Goal: Task Accomplishment & Management: Use online tool/utility

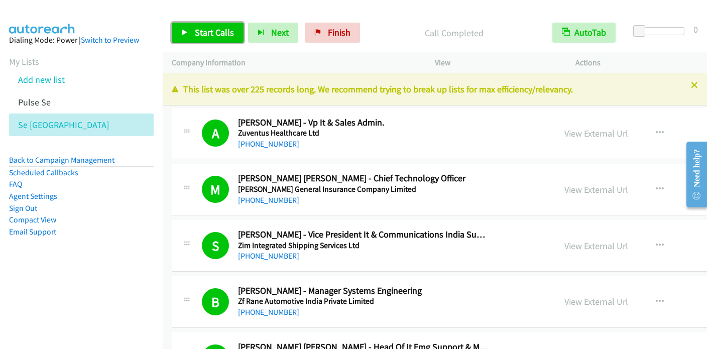
click at [213, 34] on span "Start Calls" at bounding box center [214, 33] width 39 height 12
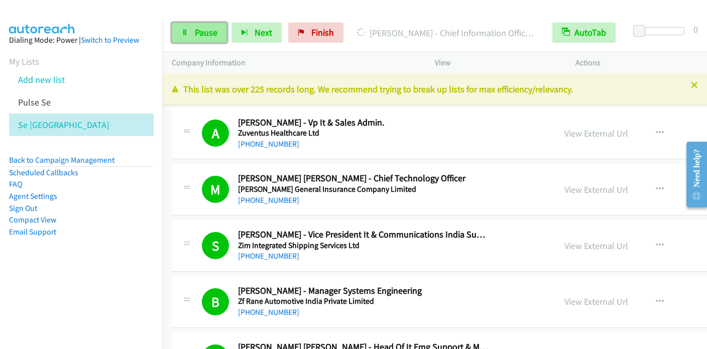
click at [179, 34] on link "Pause" at bounding box center [199, 33] width 55 height 20
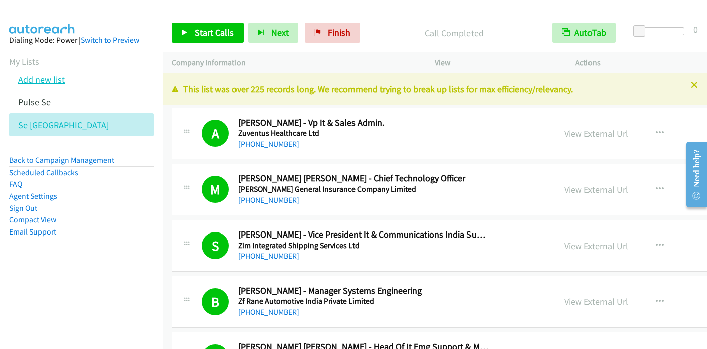
click at [52, 78] on link "Add new list" at bounding box center [41, 80] width 47 height 12
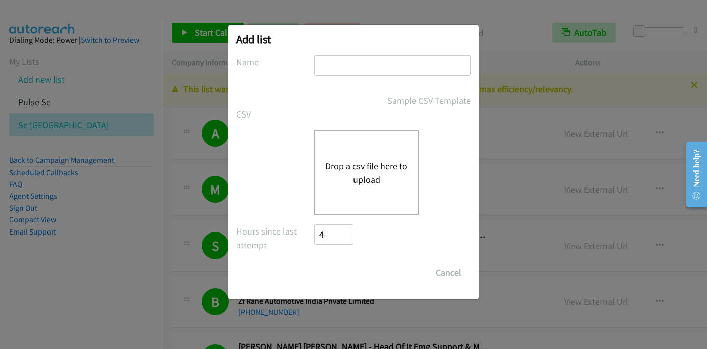
click at [330, 67] on input "text" at bounding box center [393, 65] width 157 height 21
type input "CS"
click at [376, 172] on button "Drop a csv file here to upload" at bounding box center [367, 172] width 82 height 27
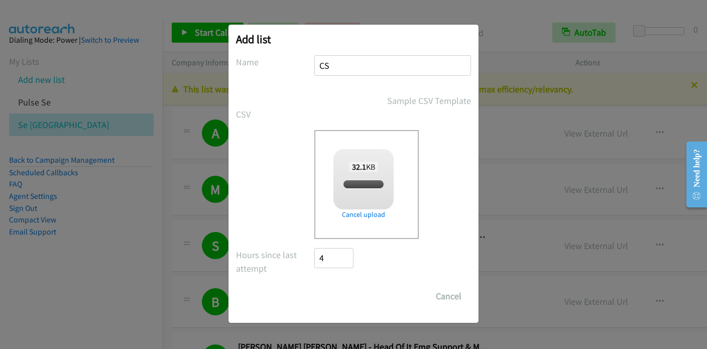
checkbox input "true"
click at [351, 297] on input "Save List" at bounding box center [341, 296] width 53 height 20
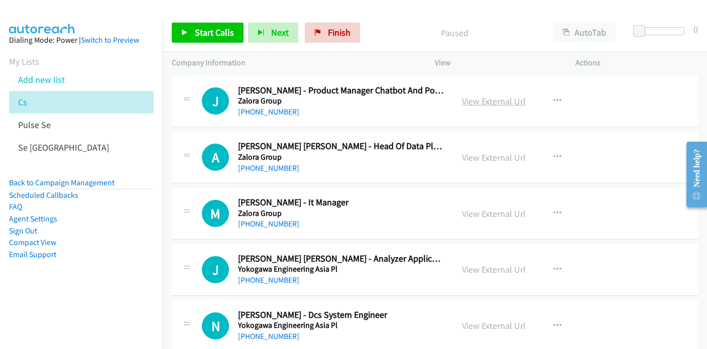
click at [510, 99] on link "View External Url" at bounding box center [494, 101] width 64 height 12
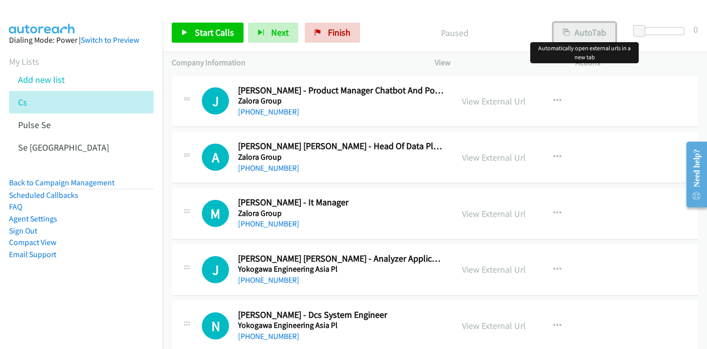
click at [584, 24] on button "AutoTab" at bounding box center [585, 33] width 62 height 20
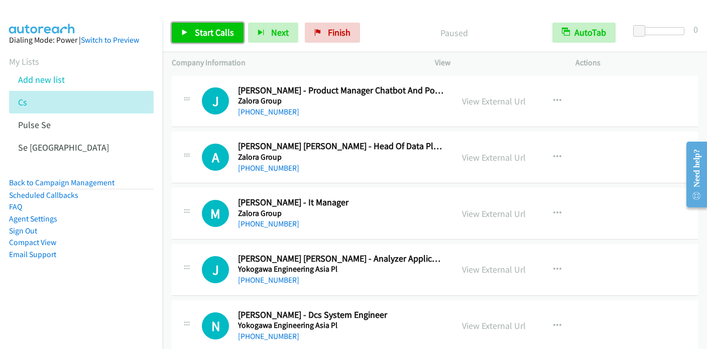
click at [206, 38] on link "Start Calls" at bounding box center [208, 33] width 72 height 20
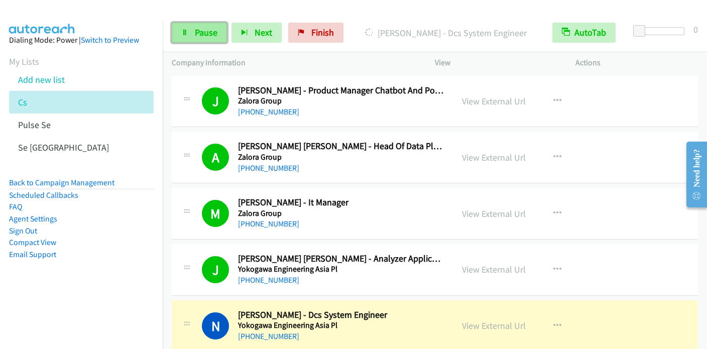
click at [179, 35] on link "Pause" at bounding box center [199, 33] width 55 height 20
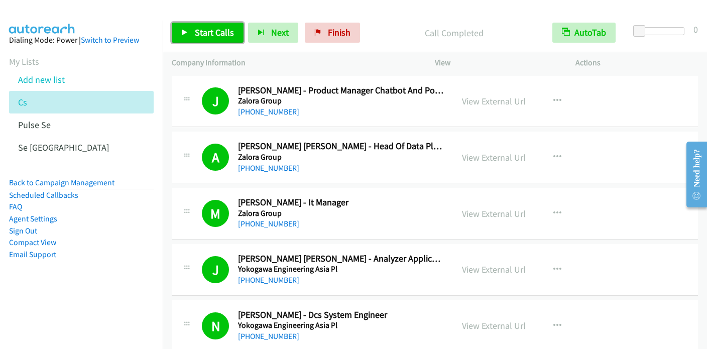
click at [189, 34] on link "Start Calls" at bounding box center [208, 33] width 72 height 20
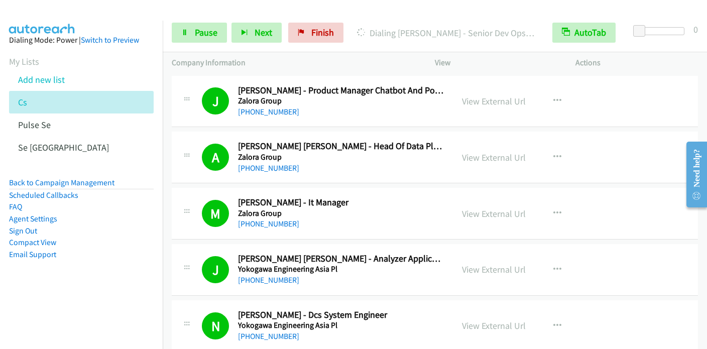
click at [201, 46] on div "Start Calls Pause Next Finish Dialing Archie Federico - Senior Dev Ops Engineer…" at bounding box center [435, 33] width 545 height 39
click at [203, 31] on span "Pause" at bounding box center [206, 33] width 23 height 12
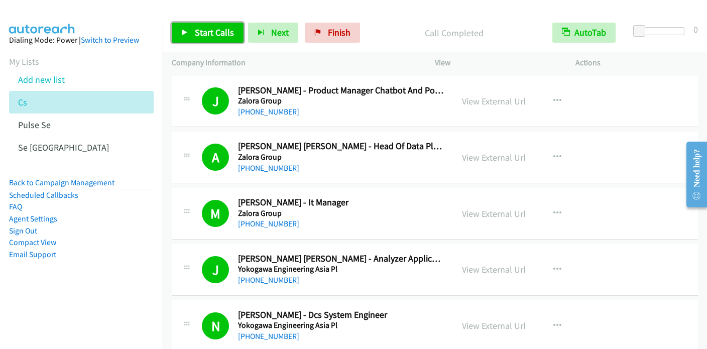
click at [205, 28] on span "Start Calls" at bounding box center [214, 33] width 39 height 12
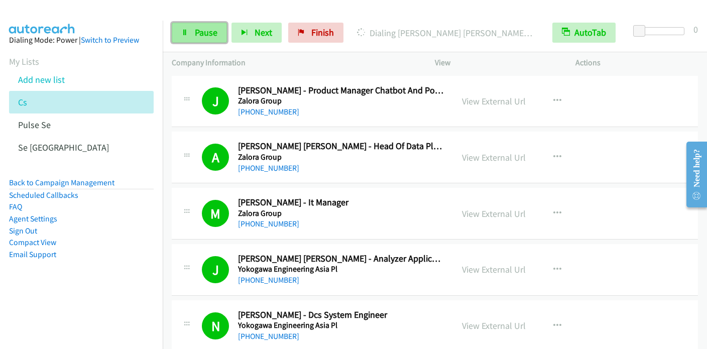
click at [204, 39] on link "Pause" at bounding box center [199, 33] width 55 height 20
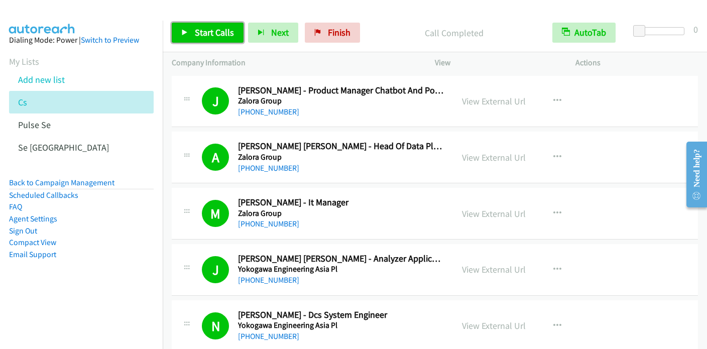
click at [193, 34] on link "Start Calls" at bounding box center [208, 33] width 72 height 20
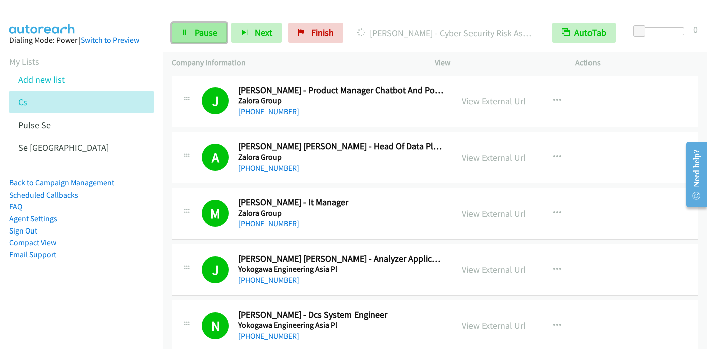
click at [197, 30] on span "Pause" at bounding box center [206, 33] width 23 height 12
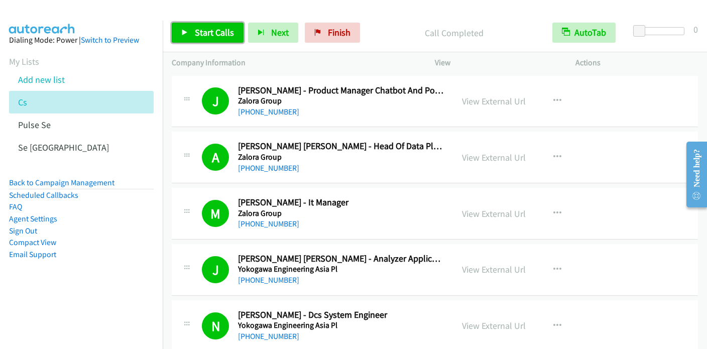
drag, startPoint x: 183, startPoint y: 38, endPoint x: 188, endPoint y: 37, distance: 5.5
click at [183, 37] on link "Start Calls" at bounding box center [208, 33] width 72 height 20
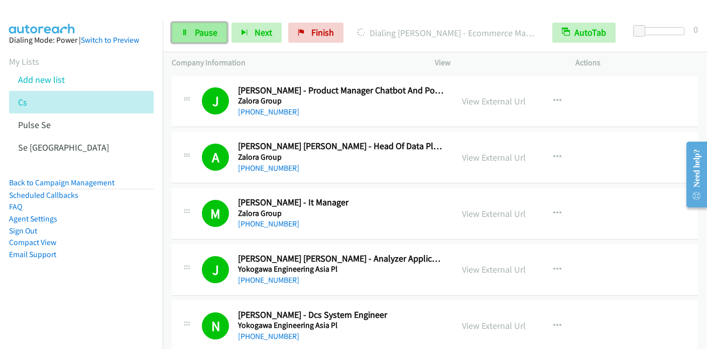
click at [211, 37] on span "Pause" at bounding box center [206, 33] width 23 height 12
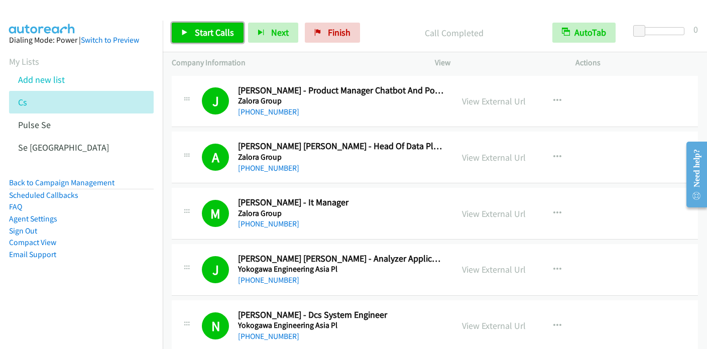
click at [196, 33] on span "Start Calls" at bounding box center [214, 33] width 39 height 12
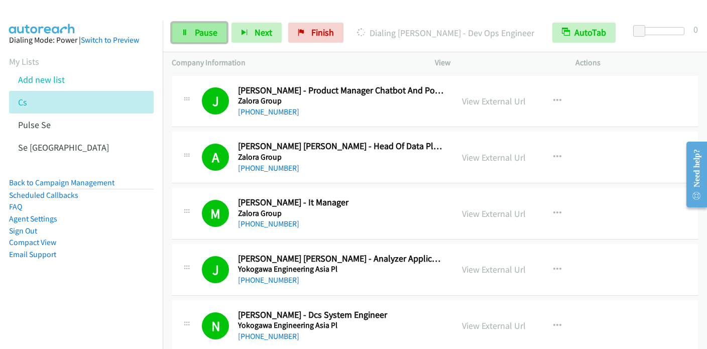
click at [195, 27] on span "Pause" at bounding box center [206, 33] width 23 height 12
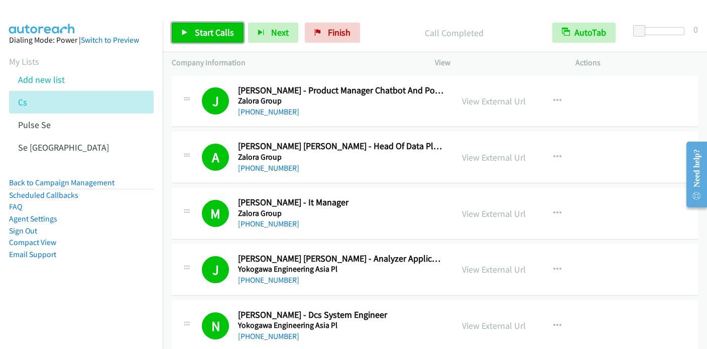
click at [209, 35] on span "Start Calls" at bounding box center [214, 33] width 39 height 12
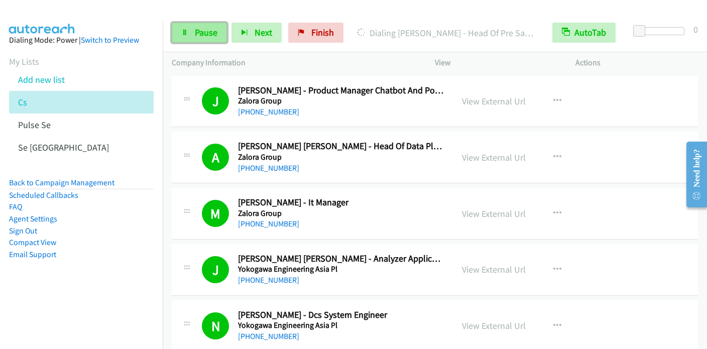
click at [199, 30] on span "Pause" at bounding box center [206, 33] width 23 height 12
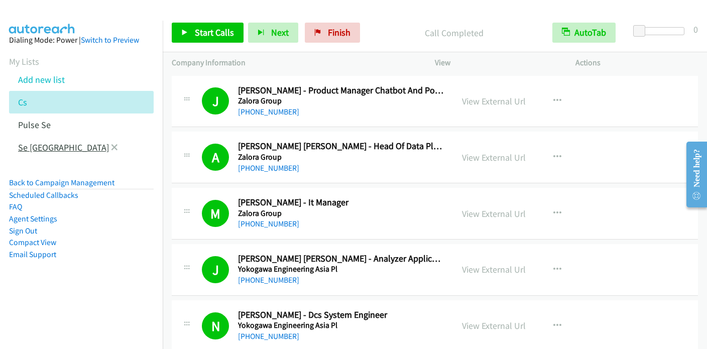
click at [29, 148] on link "Se [GEOGRAPHIC_DATA]" at bounding box center [63, 148] width 91 height 12
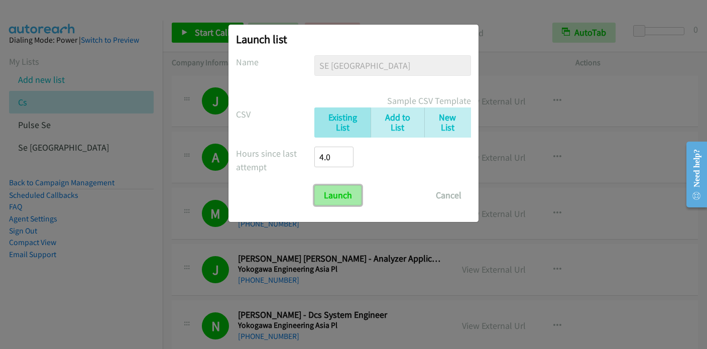
click at [332, 190] on input "Launch" at bounding box center [338, 195] width 47 height 20
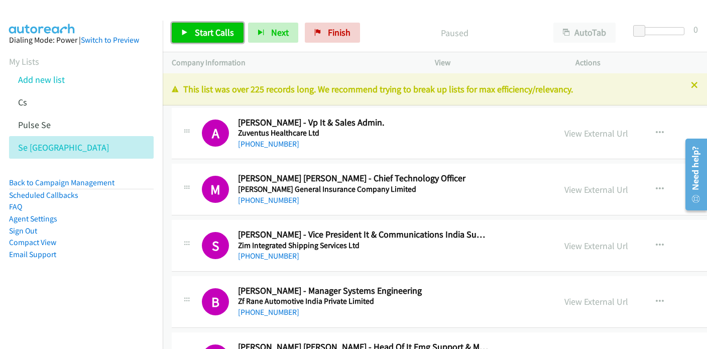
click at [211, 33] on span "Start Calls" at bounding box center [214, 33] width 39 height 12
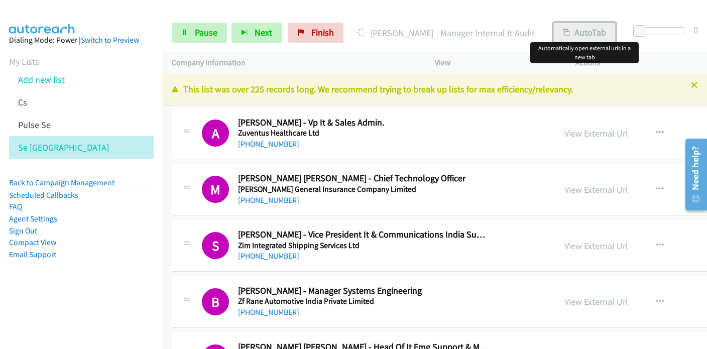
click at [589, 34] on button "AutoTab" at bounding box center [585, 33] width 62 height 20
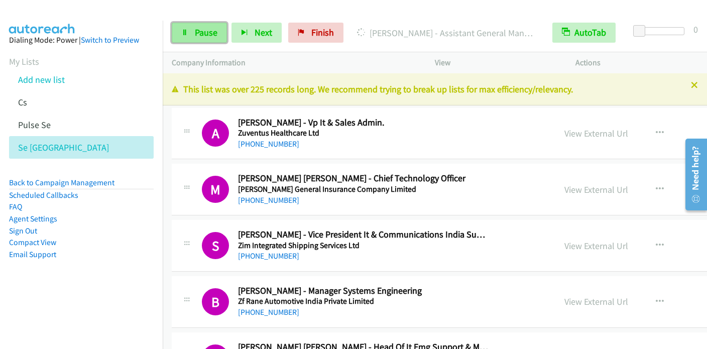
click at [193, 33] on link "Pause" at bounding box center [199, 33] width 55 height 20
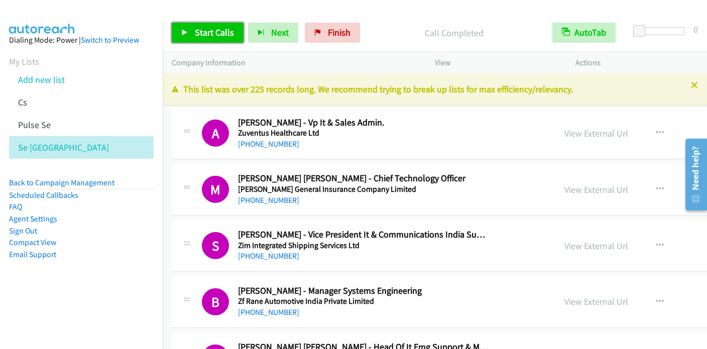
click at [213, 34] on span "Start Calls" at bounding box center [214, 33] width 39 height 12
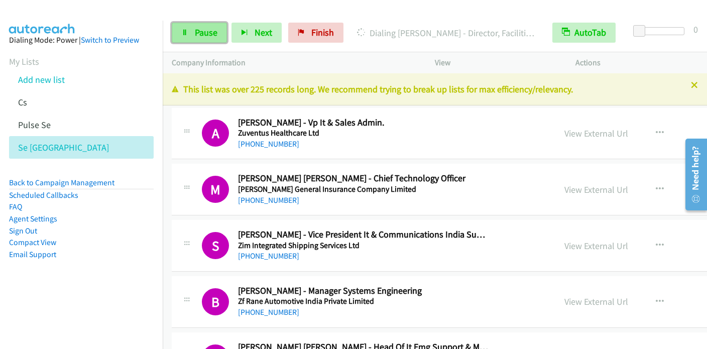
click at [207, 30] on span "Pause" at bounding box center [206, 33] width 23 height 12
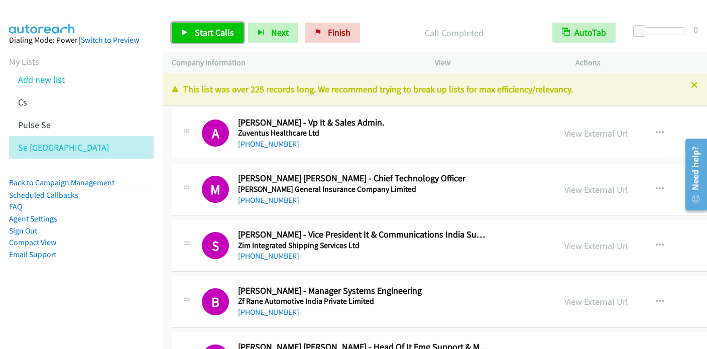
click at [195, 33] on span "Start Calls" at bounding box center [214, 33] width 39 height 12
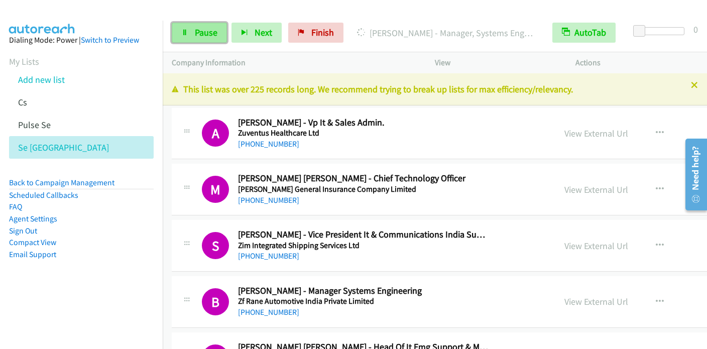
drag, startPoint x: 197, startPoint y: 35, endPoint x: 203, endPoint y: 36, distance: 6.6
click at [197, 35] on span "Pause" at bounding box center [206, 33] width 23 height 12
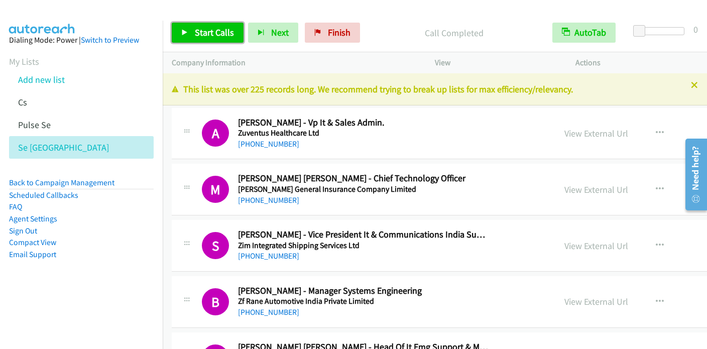
click at [197, 32] on span "Start Calls" at bounding box center [214, 33] width 39 height 12
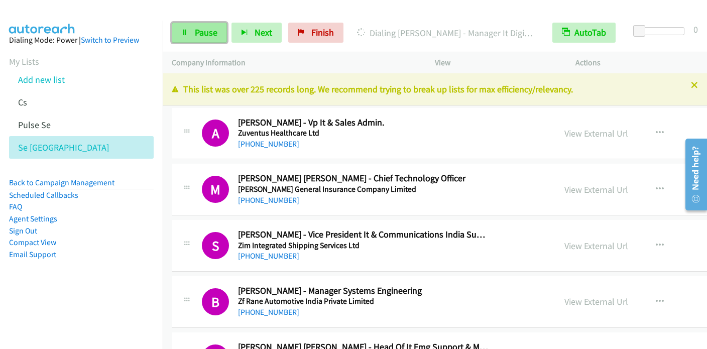
click at [184, 35] on icon at bounding box center [184, 33] width 7 height 7
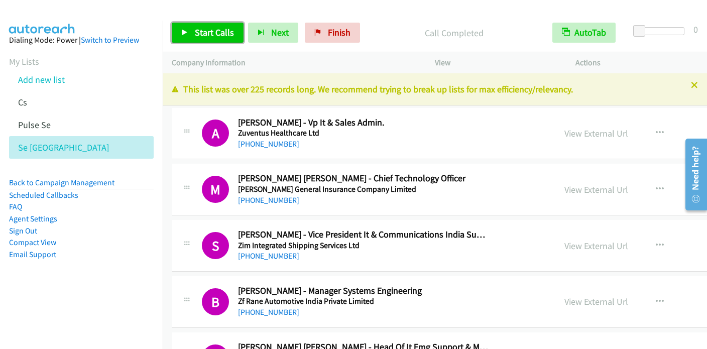
click at [191, 32] on link "Start Calls" at bounding box center [208, 33] width 72 height 20
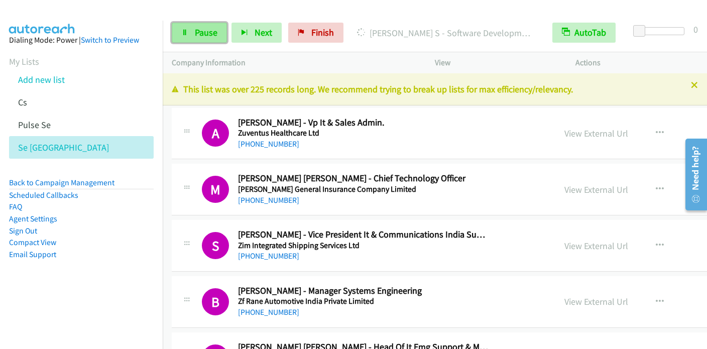
click at [205, 26] on link "Pause" at bounding box center [199, 33] width 55 height 20
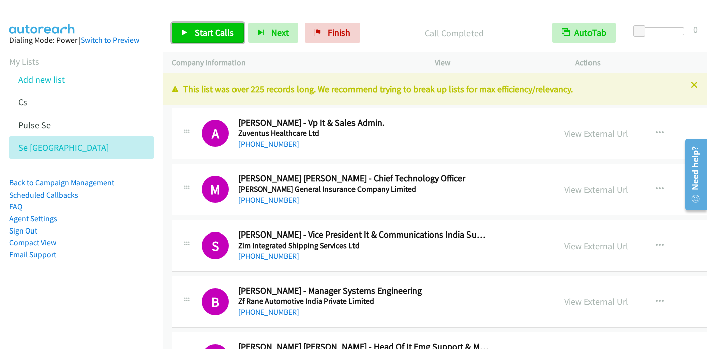
click at [223, 37] on span "Start Calls" at bounding box center [214, 33] width 39 height 12
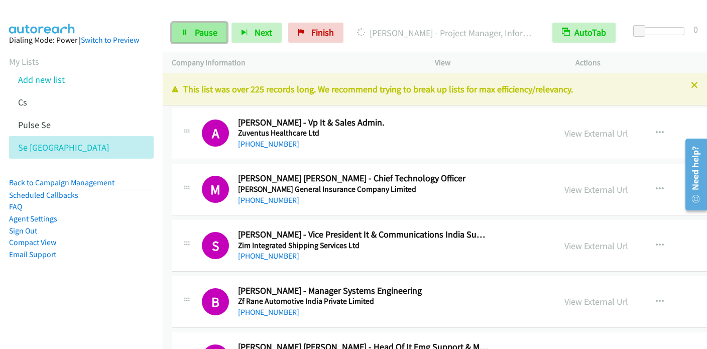
click at [212, 42] on link "Pause" at bounding box center [199, 33] width 55 height 20
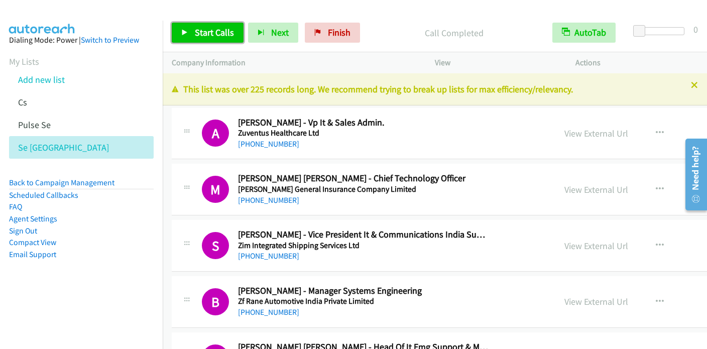
click at [210, 42] on link "Start Calls" at bounding box center [208, 33] width 72 height 20
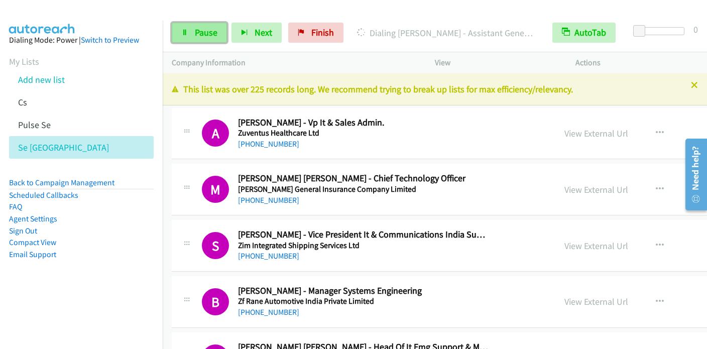
click at [192, 25] on link "Pause" at bounding box center [199, 33] width 55 height 20
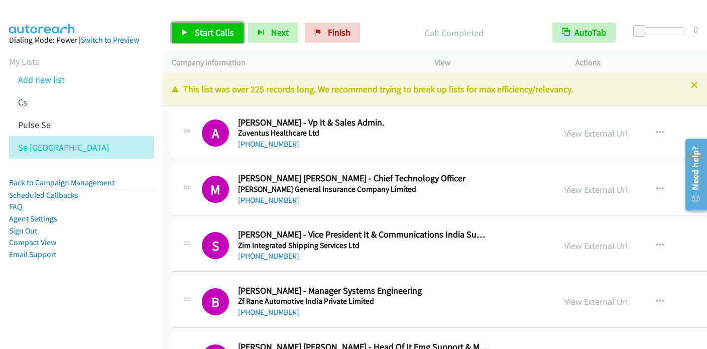
click at [213, 31] on span "Start Calls" at bounding box center [214, 33] width 39 height 12
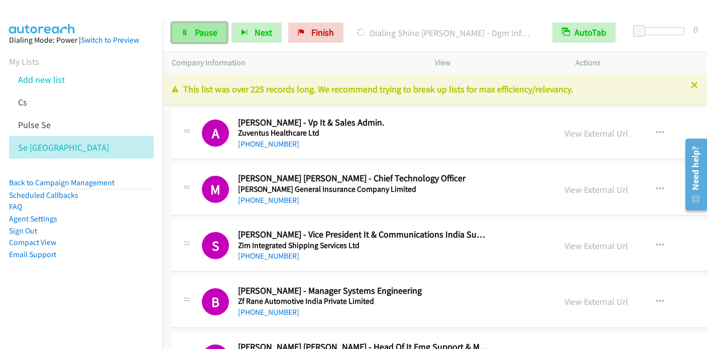
click at [182, 30] on icon at bounding box center [184, 33] width 7 height 7
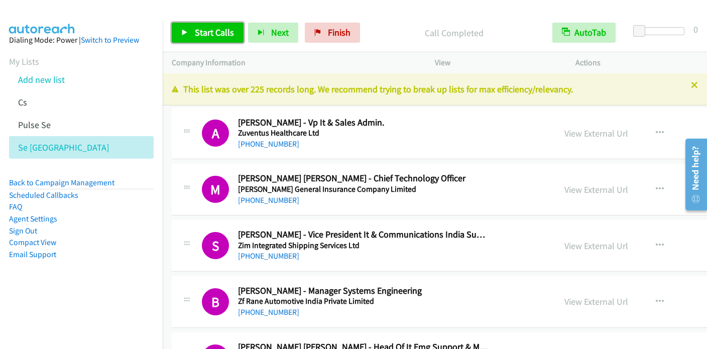
click at [205, 28] on span "Start Calls" at bounding box center [214, 33] width 39 height 12
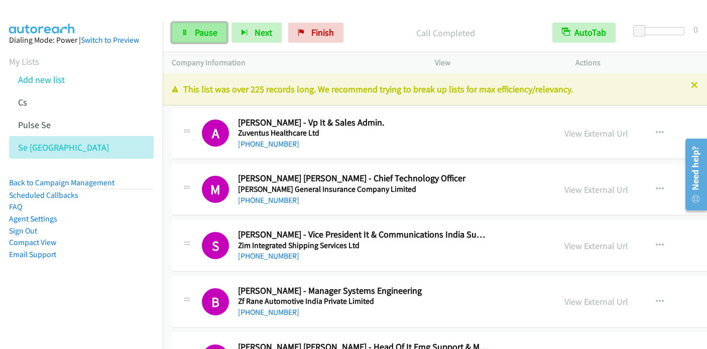
click at [183, 32] on icon at bounding box center [184, 33] width 7 height 7
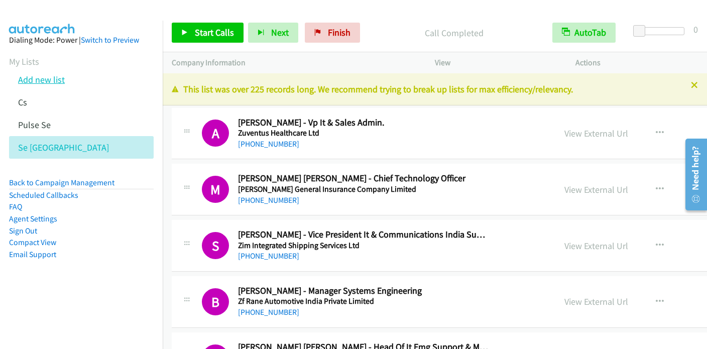
click at [49, 82] on link "Add new list" at bounding box center [41, 80] width 47 height 12
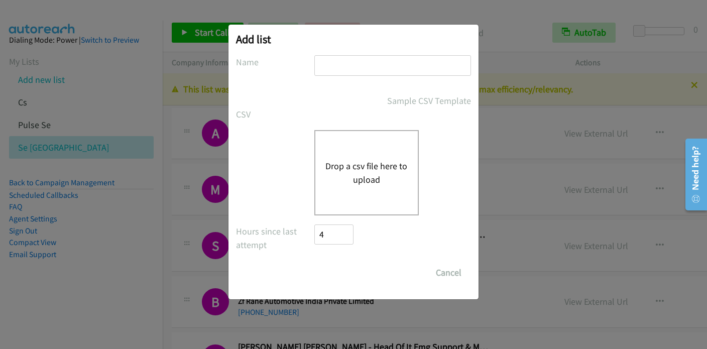
click at [337, 63] on input "text" at bounding box center [393, 65] width 157 height 21
type input "CA"
click at [352, 107] on div "Sample CSV Template" at bounding box center [393, 101] width 157 height 14
click at [367, 166] on button "Drop a csv file here to upload" at bounding box center [367, 172] width 82 height 27
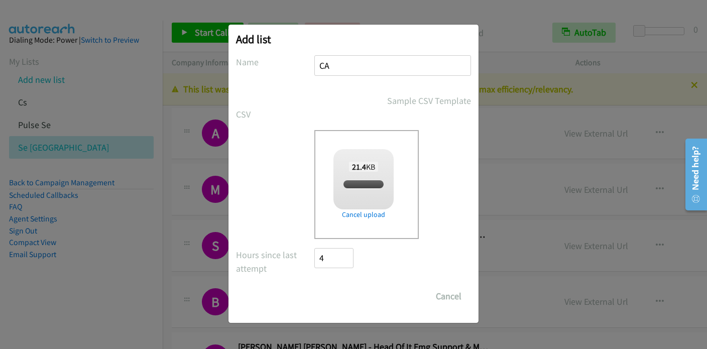
checkbox input "true"
click at [349, 293] on input "Save List" at bounding box center [341, 296] width 53 height 20
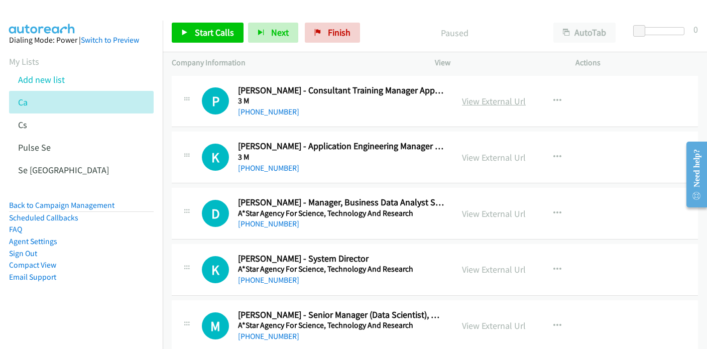
click at [494, 102] on link "View External Url" at bounding box center [494, 101] width 64 height 12
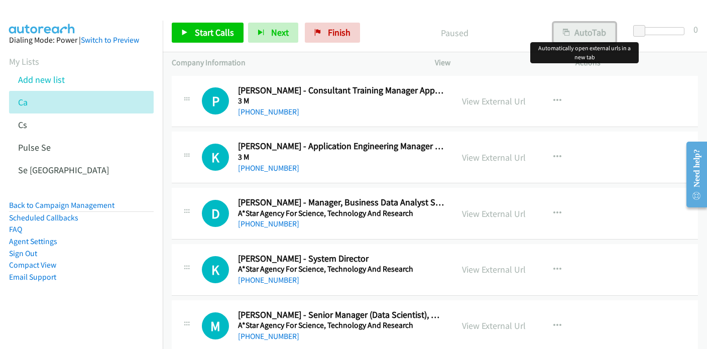
click at [586, 31] on button "AutoTab" at bounding box center [585, 33] width 62 height 20
click at [208, 29] on span "Start Calls" at bounding box center [214, 33] width 39 height 12
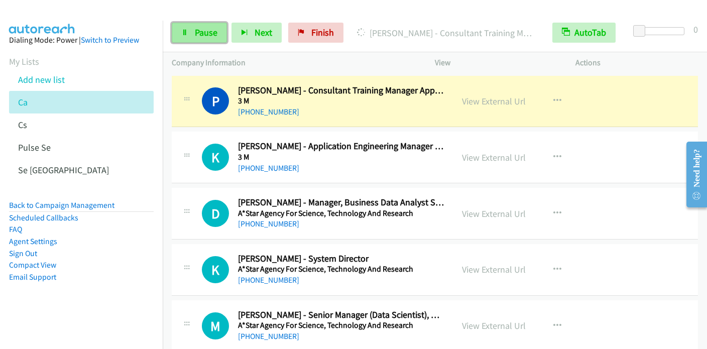
click at [205, 28] on span "Pause" at bounding box center [206, 33] width 23 height 12
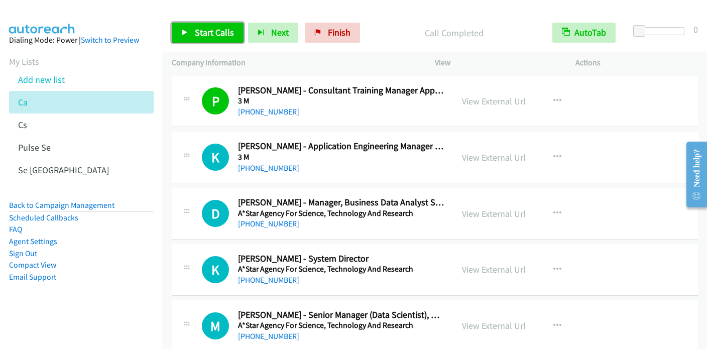
click at [214, 34] on span "Start Calls" at bounding box center [214, 33] width 39 height 12
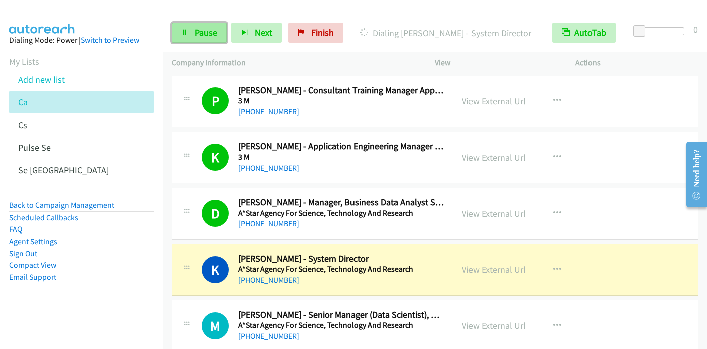
click at [197, 34] on span "Pause" at bounding box center [206, 33] width 23 height 12
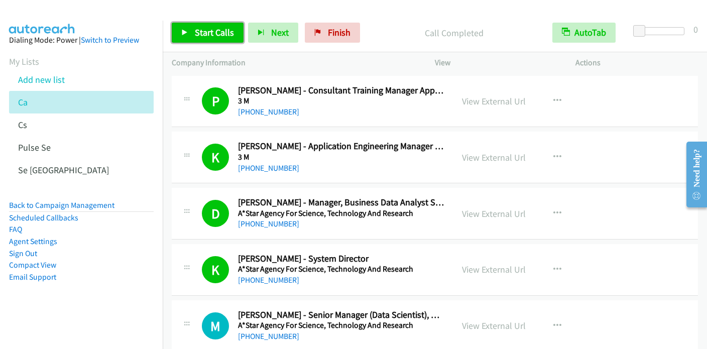
click at [185, 32] on icon at bounding box center [184, 33] width 7 height 7
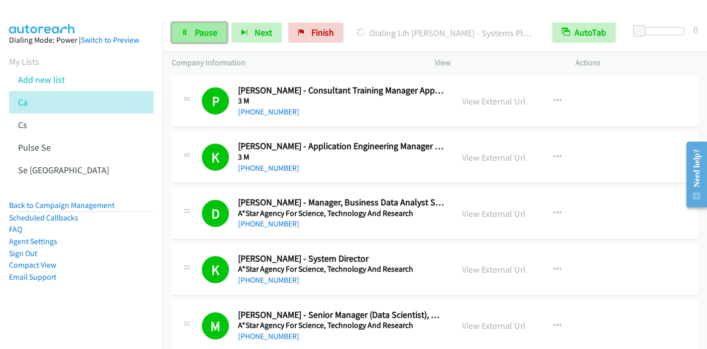
click at [206, 33] on span "Pause" at bounding box center [206, 33] width 23 height 12
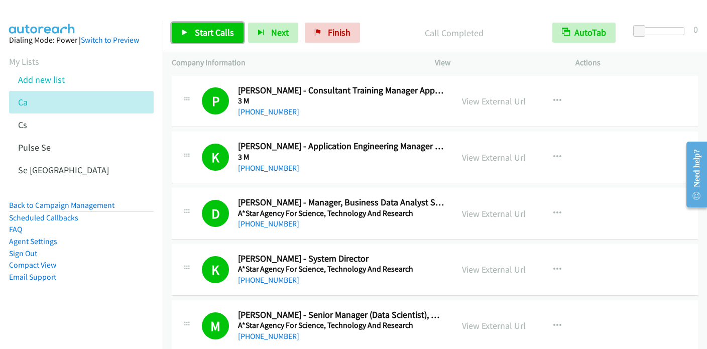
click at [201, 35] on span "Start Calls" at bounding box center [214, 33] width 39 height 12
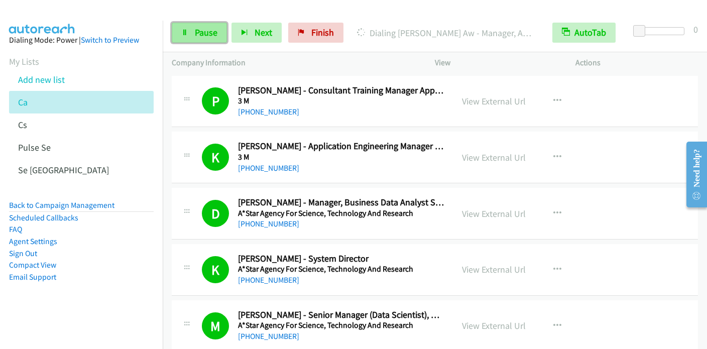
click at [197, 29] on span "Pause" at bounding box center [206, 33] width 23 height 12
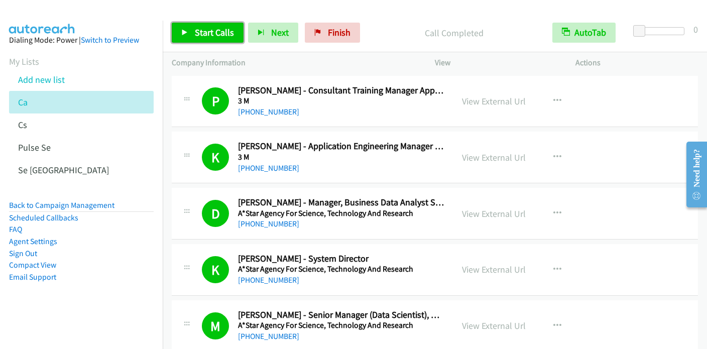
drag, startPoint x: 209, startPoint y: 36, endPoint x: 213, endPoint y: 31, distance: 6.4
click at [209, 36] on span "Start Calls" at bounding box center [214, 33] width 39 height 12
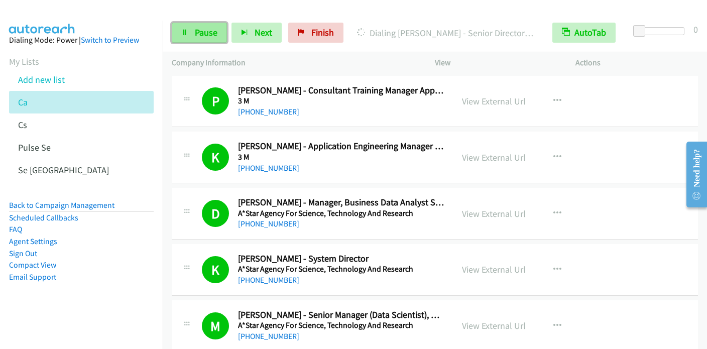
click at [209, 38] on link "Pause" at bounding box center [199, 33] width 55 height 20
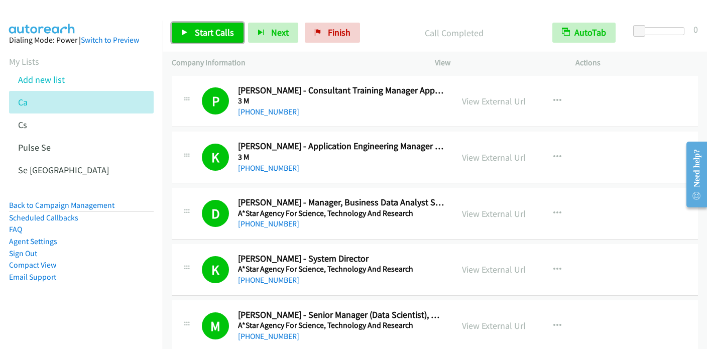
click at [215, 32] on span "Start Calls" at bounding box center [214, 33] width 39 height 12
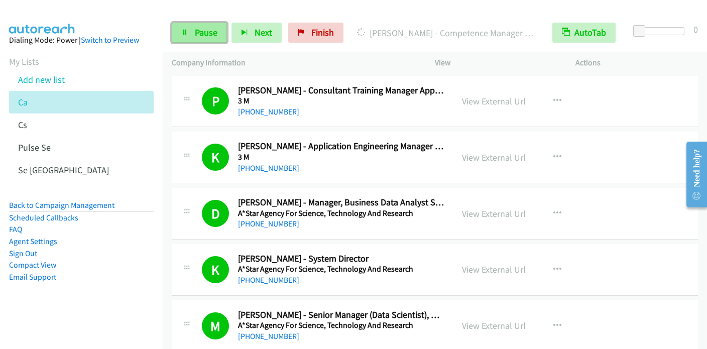
click at [191, 40] on link "Pause" at bounding box center [199, 33] width 55 height 20
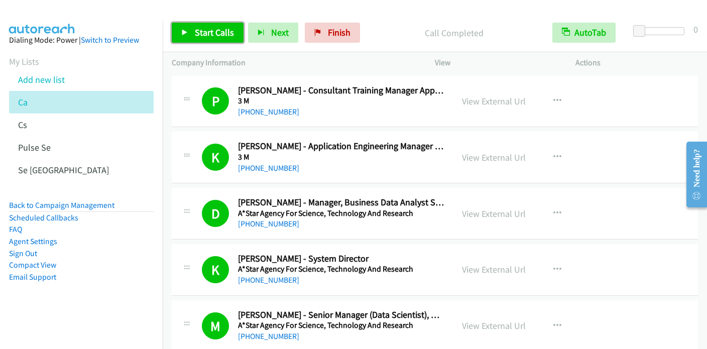
click at [215, 34] on span "Start Calls" at bounding box center [214, 33] width 39 height 12
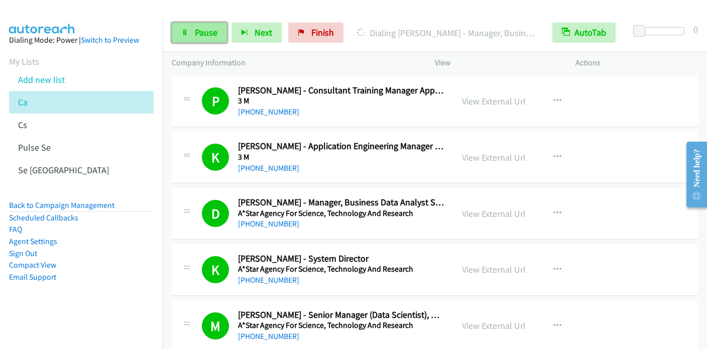
click at [188, 42] on link "Pause" at bounding box center [199, 33] width 55 height 20
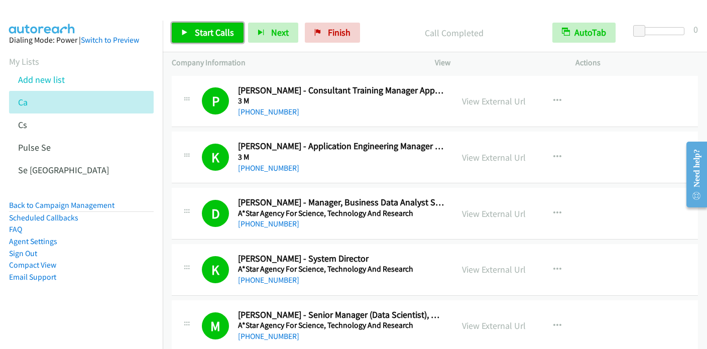
click at [192, 35] on link "Start Calls" at bounding box center [208, 33] width 72 height 20
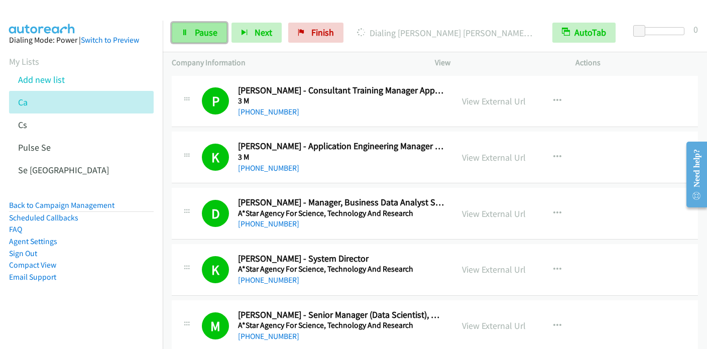
click at [197, 36] on span "Pause" at bounding box center [206, 33] width 23 height 12
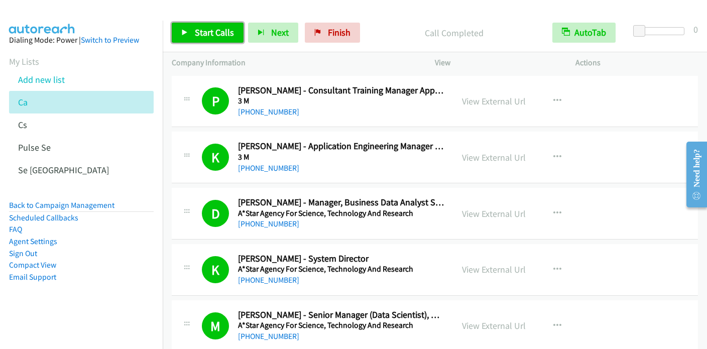
click at [214, 35] on span "Start Calls" at bounding box center [214, 33] width 39 height 12
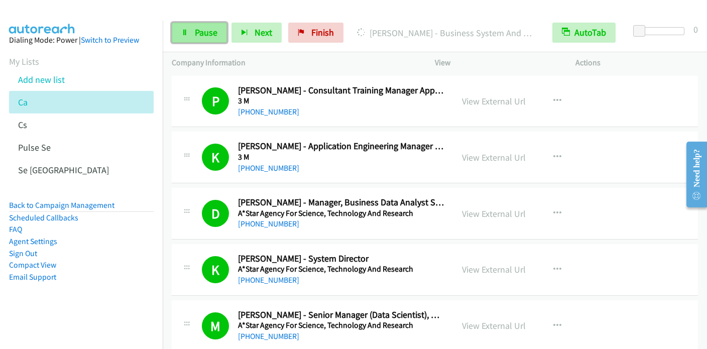
click at [195, 39] on link "Pause" at bounding box center [199, 33] width 55 height 20
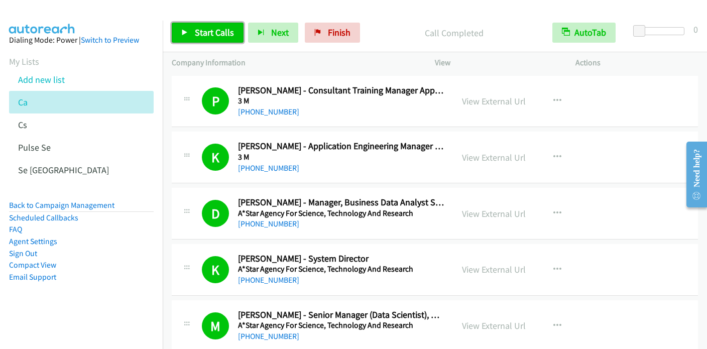
click at [200, 36] on span "Start Calls" at bounding box center [214, 33] width 39 height 12
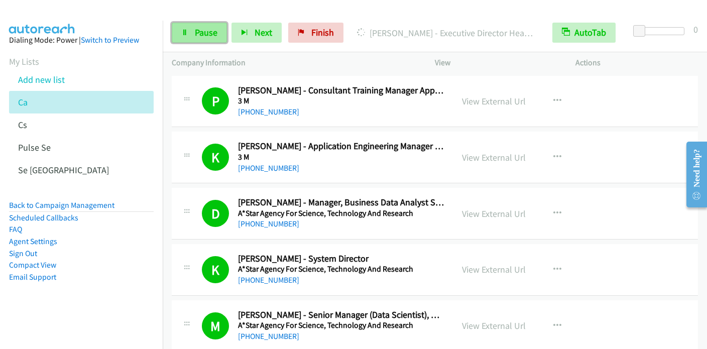
click at [204, 38] on link "Pause" at bounding box center [199, 33] width 55 height 20
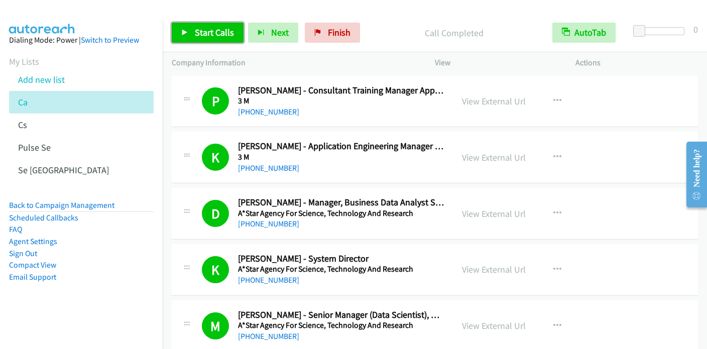
click at [212, 38] on link "Start Calls" at bounding box center [208, 33] width 72 height 20
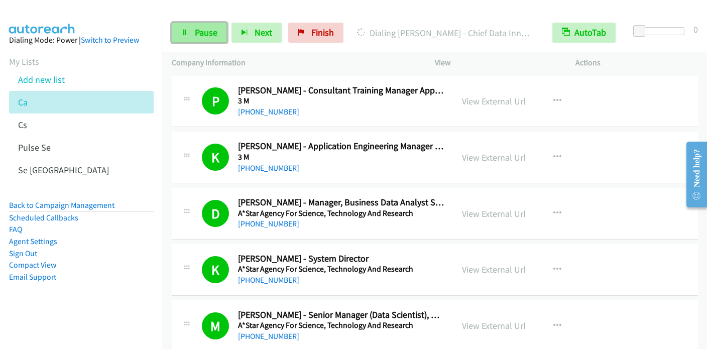
click at [199, 30] on span "Pause" at bounding box center [206, 33] width 23 height 12
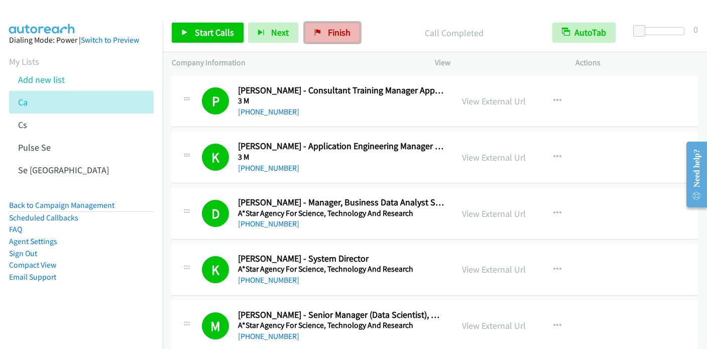
click at [340, 35] on span "Finish" at bounding box center [339, 33] width 23 height 12
